Goal: Task Accomplishment & Management: Manage account settings

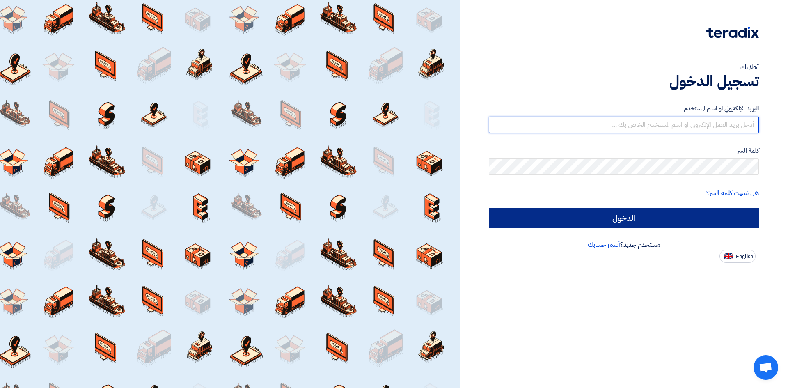
type input "[EMAIL_ADDRESS][DOMAIN_NAME]"
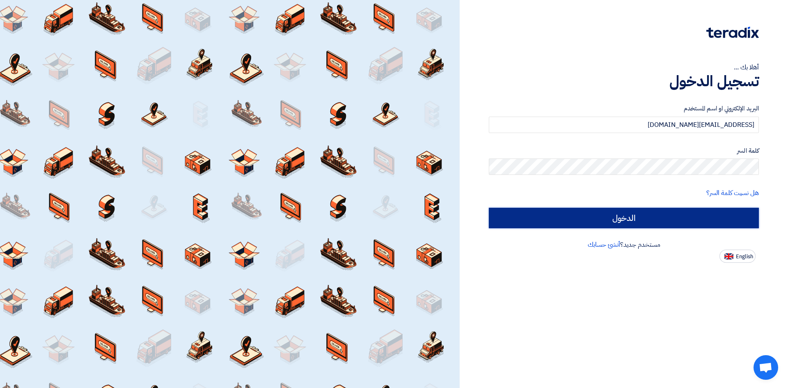
click at [585, 220] on input "الدخول" at bounding box center [624, 218] width 270 height 21
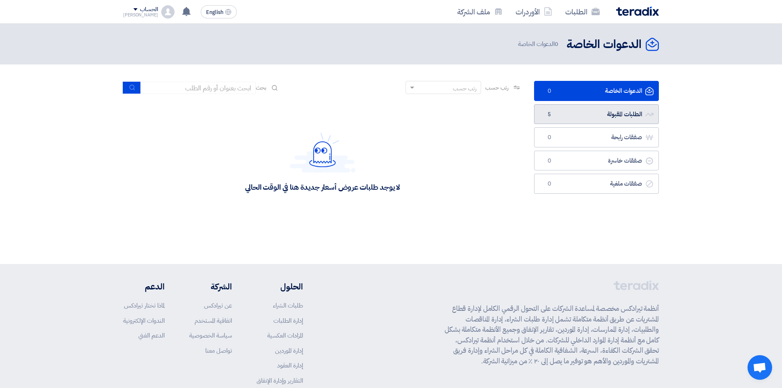
click at [562, 119] on link "الطلبات المقبولة الطلبات المقبولة 5" at bounding box center [596, 114] width 125 height 20
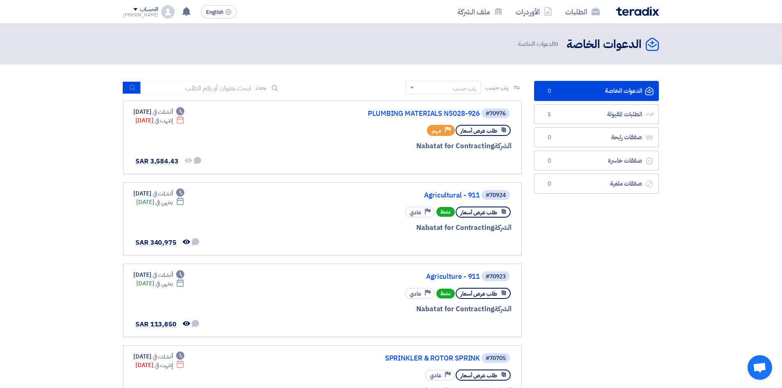
click at [474, 216] on span "طلب عرض أسعار" at bounding box center [479, 213] width 37 height 8
click at [434, 194] on link "Agricultural - 911" at bounding box center [398, 195] width 164 height 7
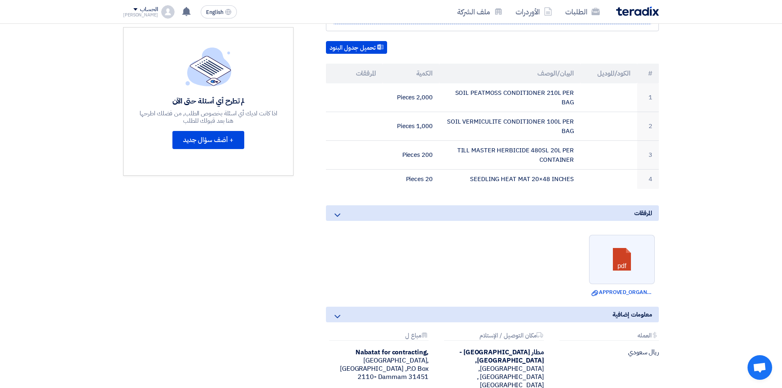
scroll to position [205, 0]
click at [337, 215] on icon at bounding box center [338, 214] width 10 height 10
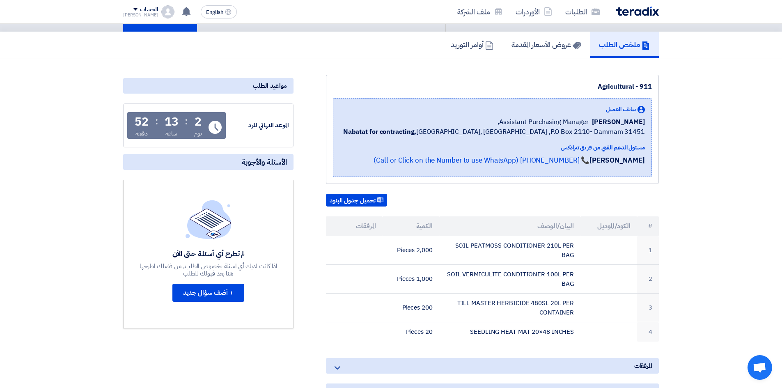
scroll to position [0, 0]
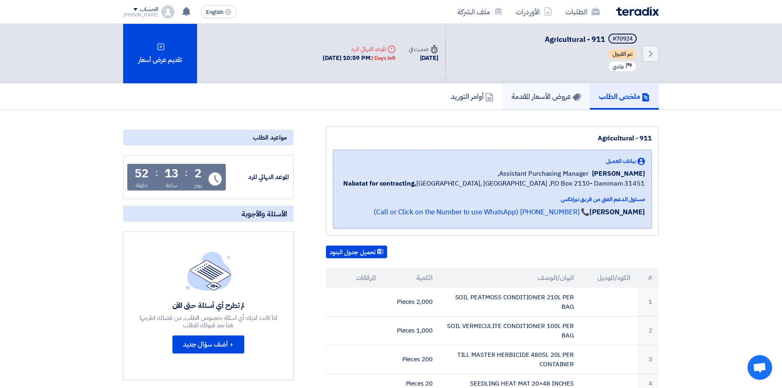
click at [514, 97] on h5 "عروض الأسعار المقدمة" at bounding box center [546, 96] width 69 height 9
